Goal: Communication & Community: Connect with others

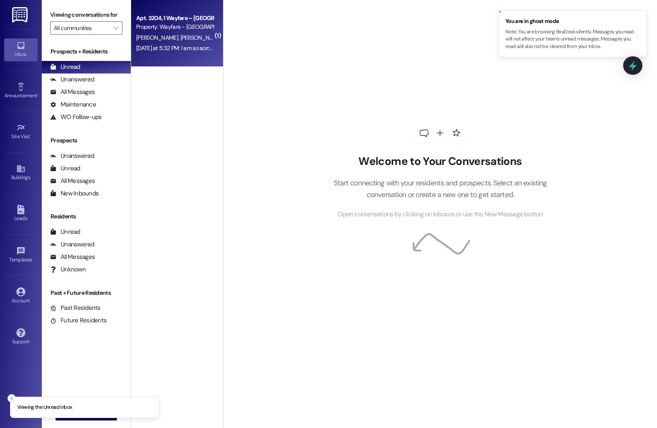
click at [154, 37] on span "T. Hartman-Wilson" at bounding box center [158, 38] width 44 height 8
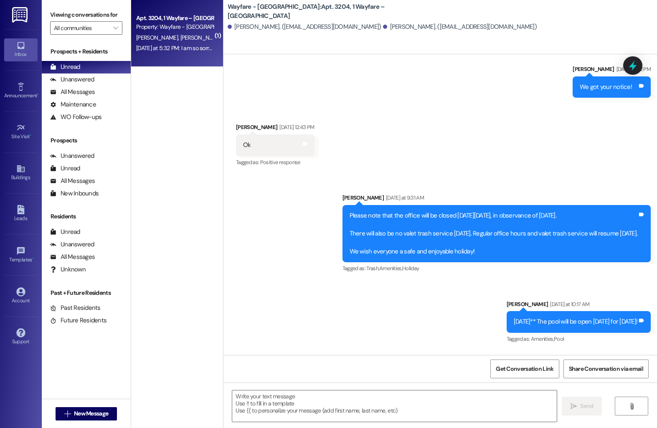
scroll to position [5931, 0]
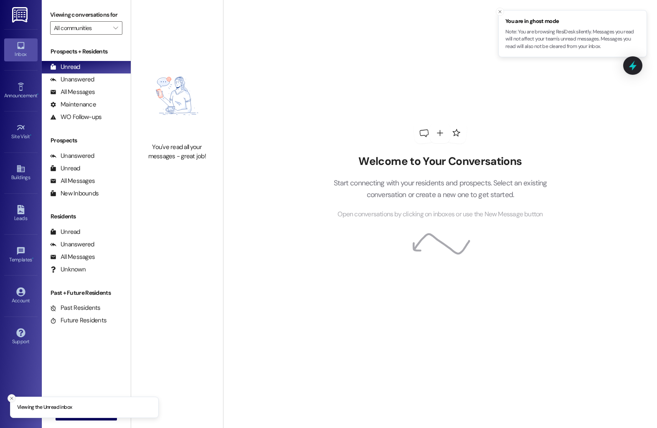
click at [9, 395] on button "Close toast" at bounding box center [12, 398] width 8 height 8
click at [58, 411] on button " New Message" at bounding box center [87, 413] width 62 height 13
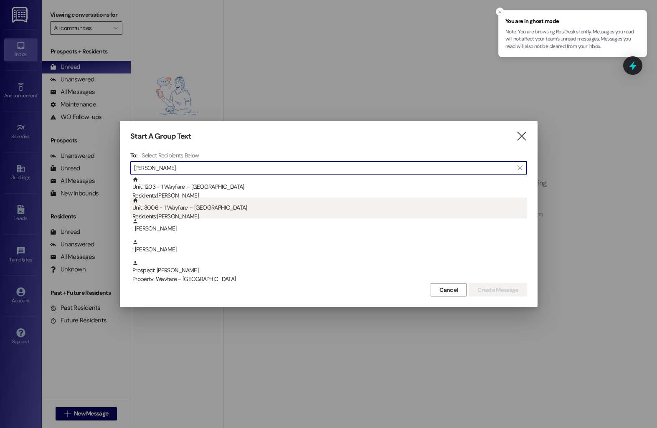
type input "dylan"
click at [237, 211] on div "Unit: 3006 - 1 Wayfare – Cumberland Park Residents: Dylan Sullivan" at bounding box center [329, 210] width 395 height 24
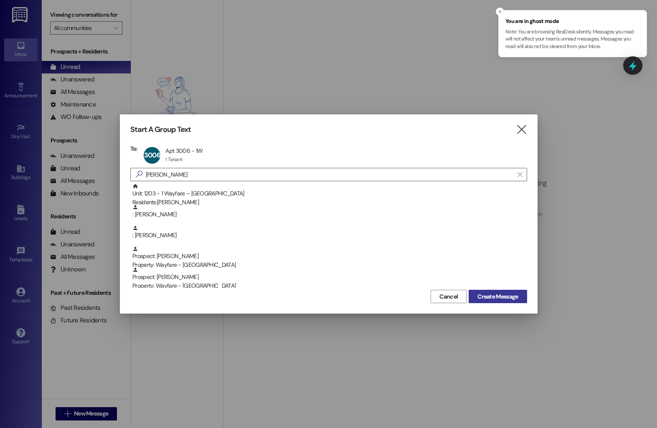
click at [495, 291] on button "Create Message" at bounding box center [498, 296] width 58 height 13
